Goal: Task Accomplishment & Management: Manage account settings

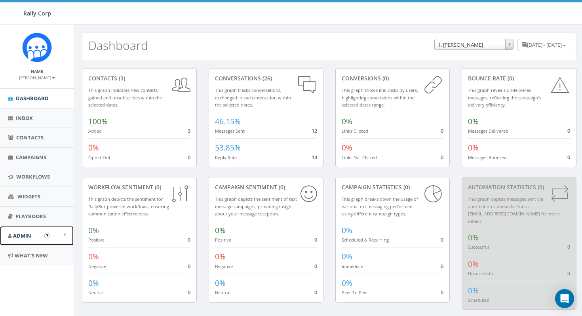
click at [25, 241] on link "Admin" at bounding box center [37, 235] width 74 height 19
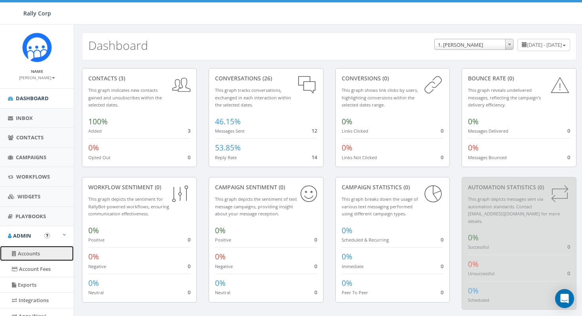
click at [38, 252] on link "Accounts" at bounding box center [37, 253] width 74 height 15
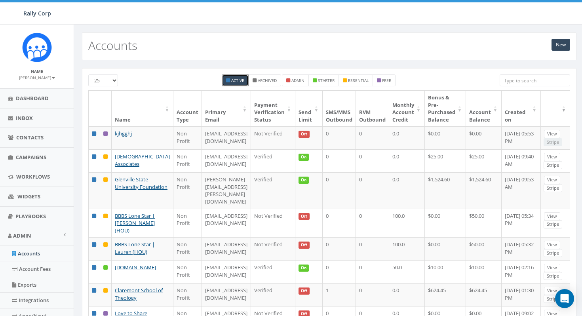
click at [512, 84] on input "search" at bounding box center [534, 80] width 70 height 12
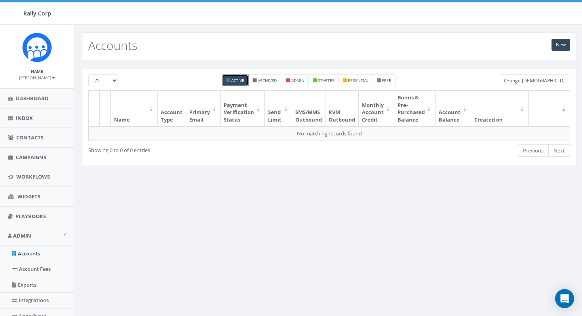
click at [558, 76] on input "Orange Catholic Foundation" at bounding box center [534, 80] width 70 height 12
type input "Orange"
click at [262, 78] on small "Archived" at bounding box center [267, 81] width 19 height 6
click at [528, 82] on input "Orange" at bounding box center [534, 80] width 70 height 12
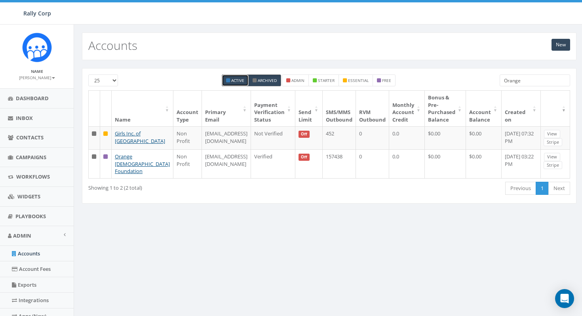
click at [264, 81] on small "Archived" at bounding box center [267, 81] width 19 height 6
checkbox input "false"
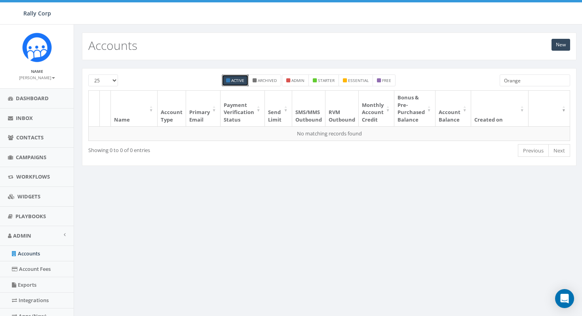
click at [526, 80] on input "Orange" at bounding box center [534, 80] width 70 height 12
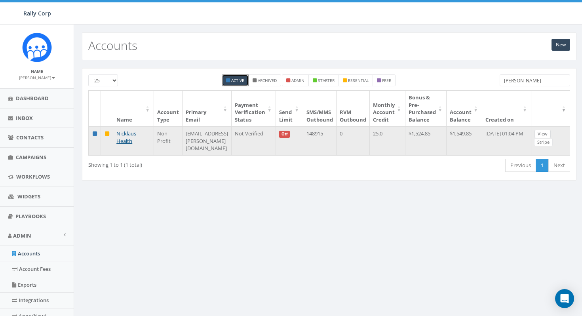
type input "Nicklaus"
click at [551, 133] on link "View" at bounding box center [542, 134] width 16 height 8
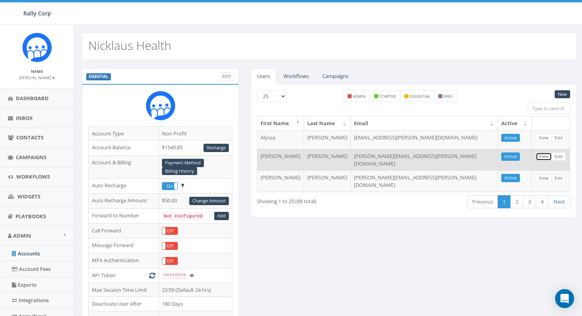
click at [543, 157] on link "View" at bounding box center [544, 156] width 16 height 8
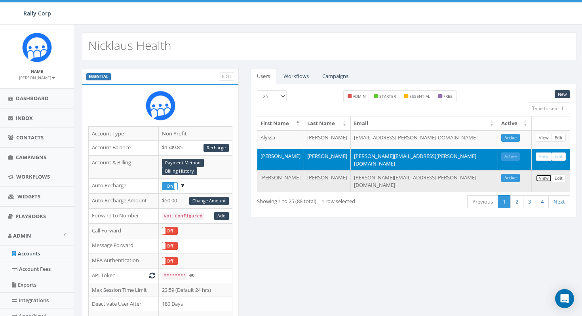
click at [541, 175] on link "View" at bounding box center [544, 178] width 16 height 8
